Goal: Task Accomplishment & Management: Manage account settings

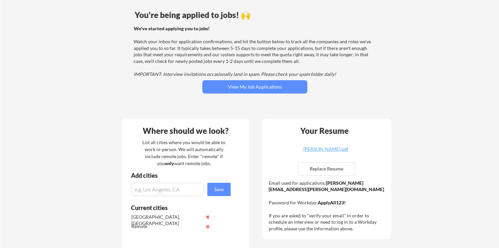
scroll to position [54, 0]
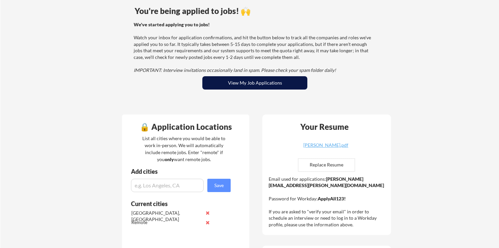
click at [250, 86] on button "View My Job Applications" at bounding box center [254, 82] width 105 height 13
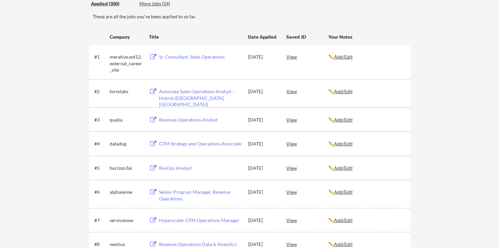
scroll to position [86, 0]
click at [194, 52] on div "Sr. Consultant, Sales Operations" at bounding box center [199, 56] width 84 height 12
